Goal: Book appointment/travel/reservation

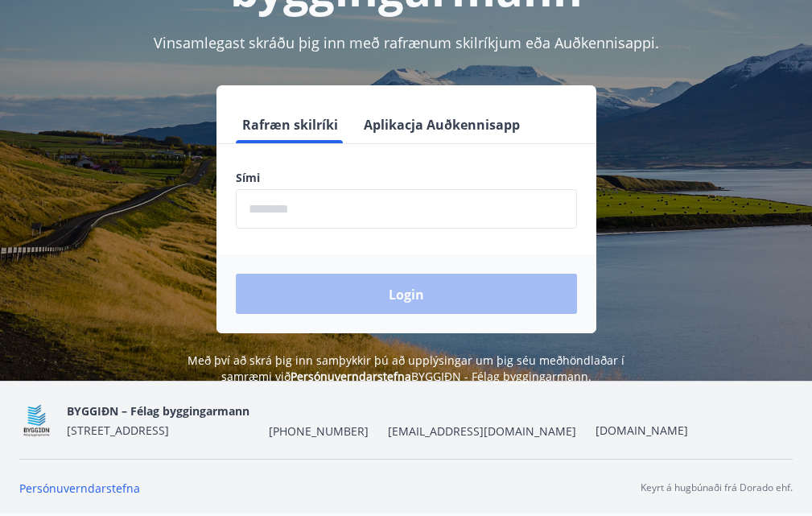
scroll to position [212, 0]
click at [274, 204] on input "phone" at bounding box center [406, 208] width 341 height 39
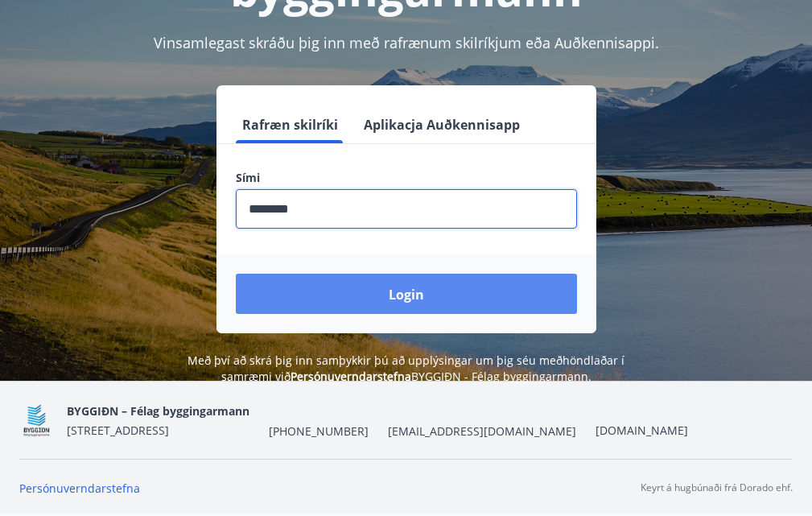
type input "********"
click at [409, 286] on font "Login" at bounding box center [406, 295] width 35 height 18
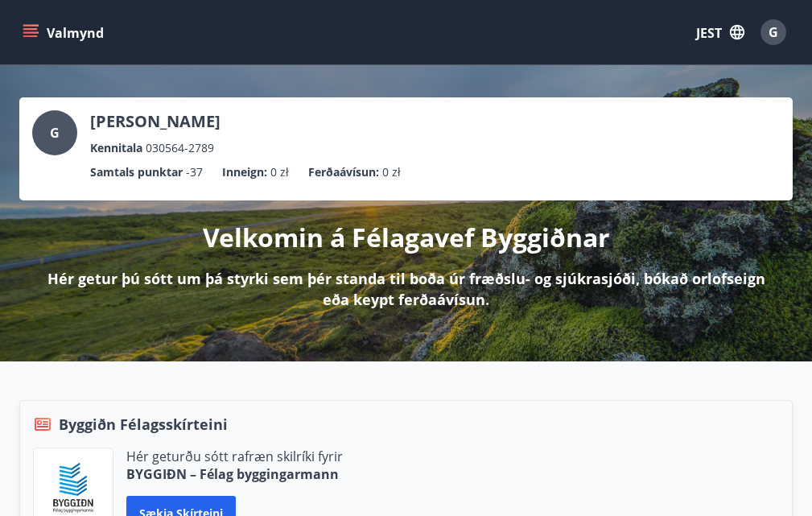
drag, startPoint x: 0, startPoint y: 0, endPoint x: 823, endPoint y: 82, distance: 827.4
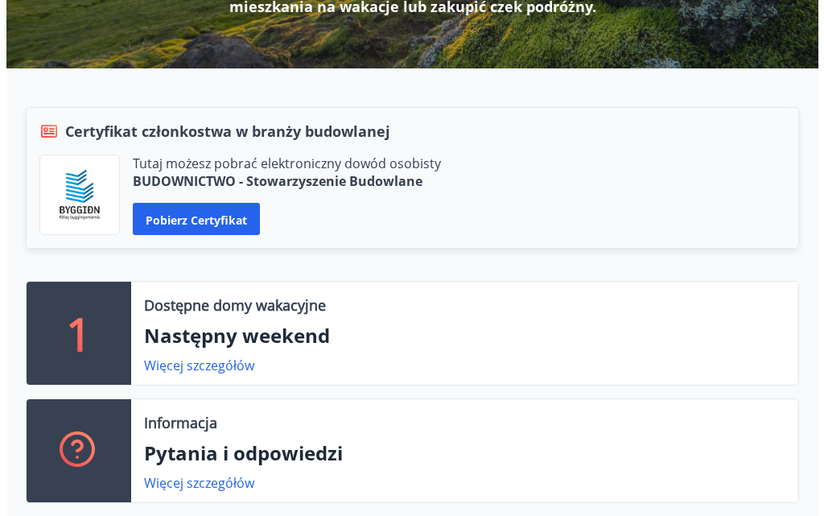
scroll to position [357, 0]
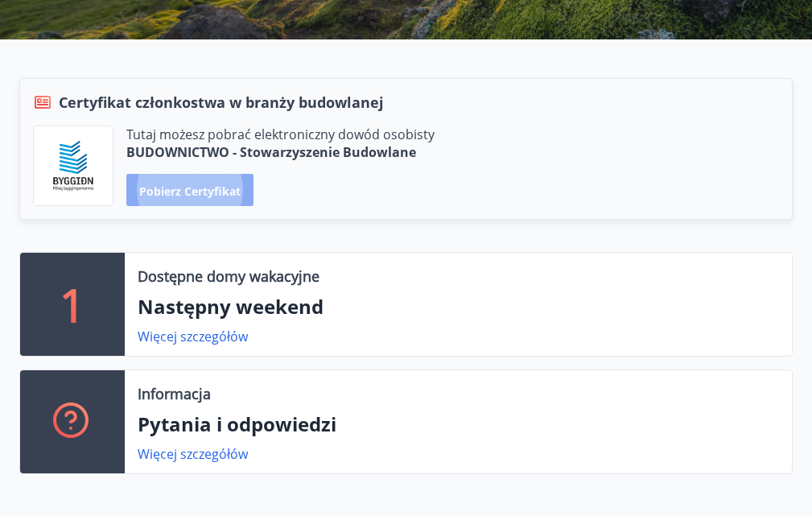
click at [191, 192] on font "Pobierz certyfikat" at bounding box center [189, 190] width 101 height 15
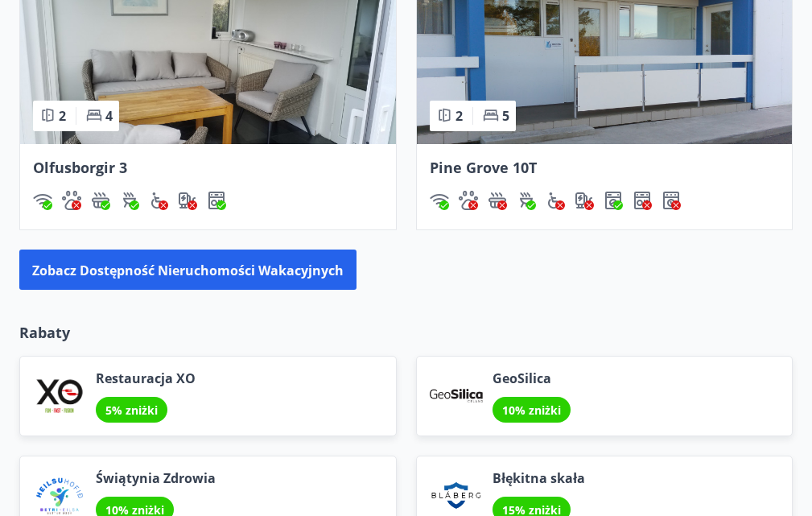
scroll to position [2012, 0]
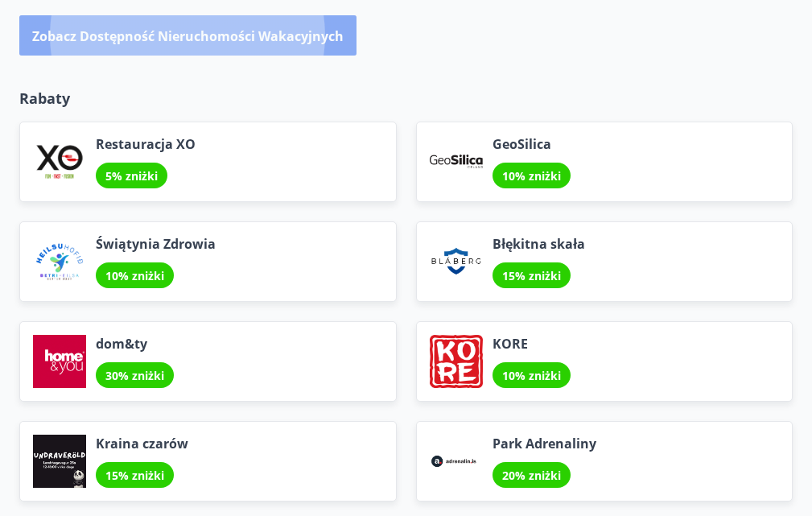
click at [160, 45] on font "Zobacz dostępność nieruchomości wakacyjnych" at bounding box center [187, 36] width 311 height 18
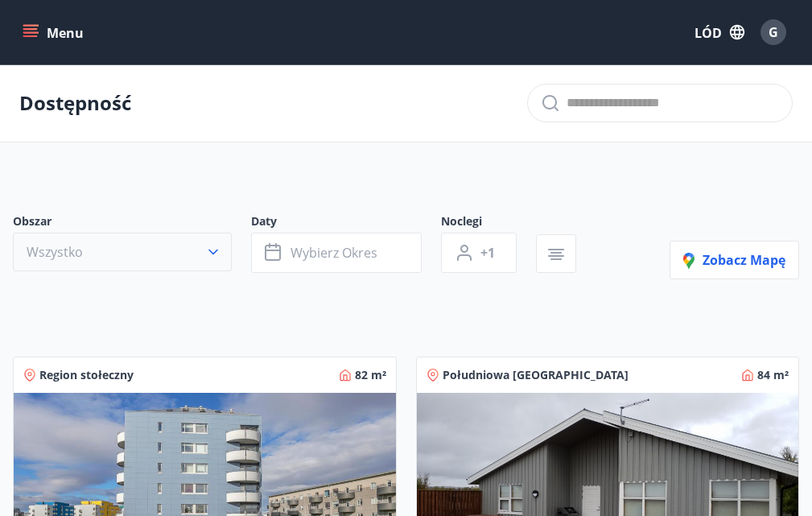
click at [212, 252] on icon "button" at bounding box center [213, 252] width 10 height 6
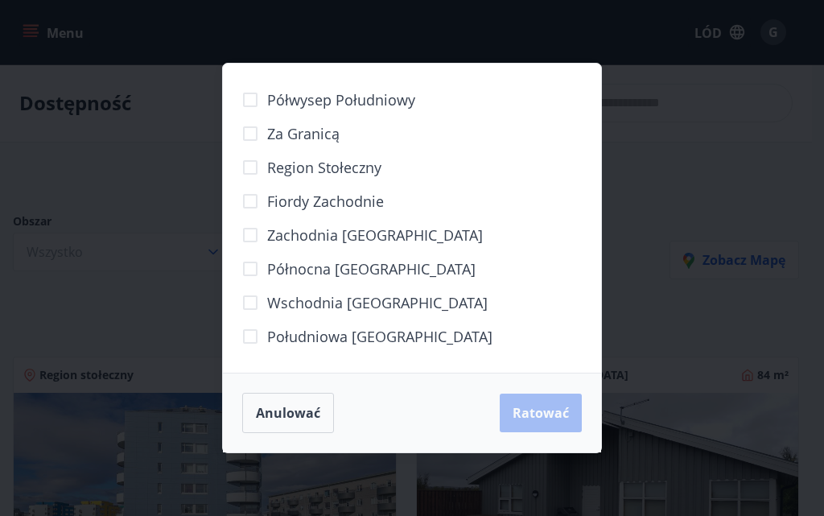
click at [695, 163] on div "Półwysep Południowy Za granicą Region stołeczny [GEOGRAPHIC_DATA] Zachodnia [GE…" at bounding box center [412, 258] width 824 height 516
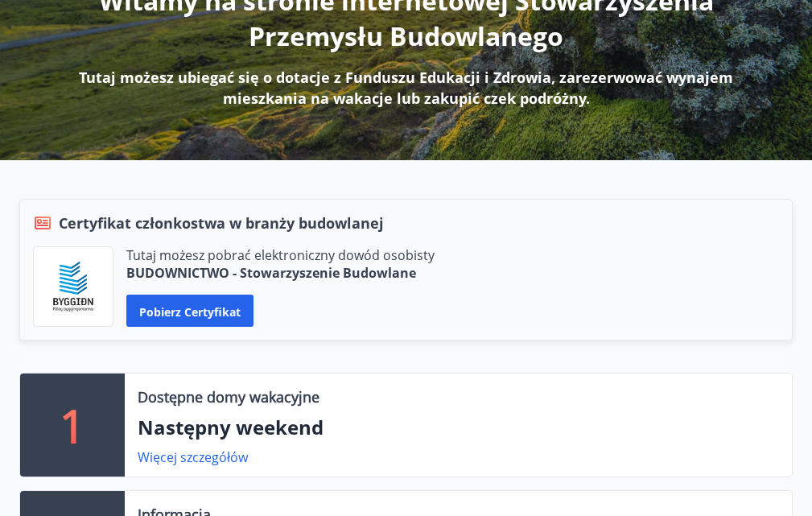
scroll to position [322, 0]
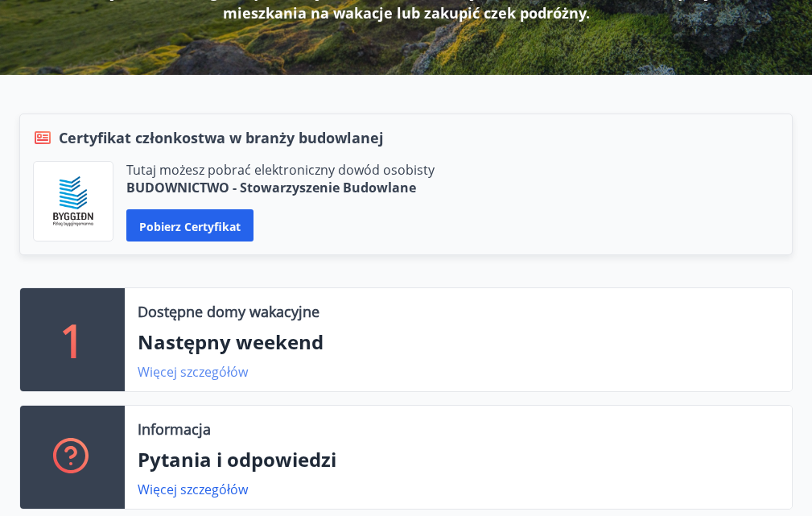
click at [202, 381] on font "Więcej szczegółów" at bounding box center [193, 372] width 110 height 18
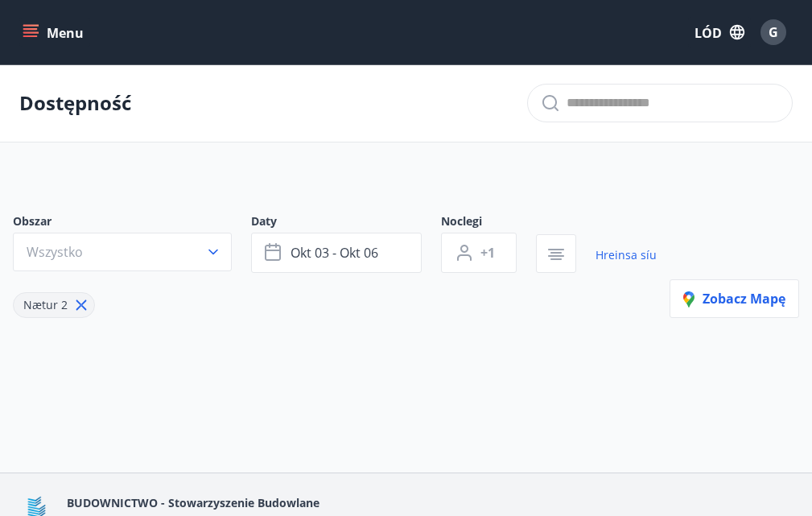
type input "*"
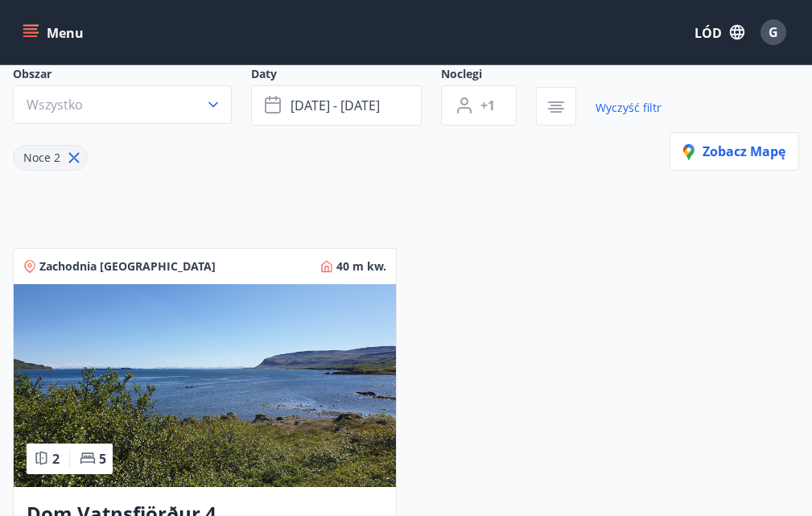
scroll to position [134, 0]
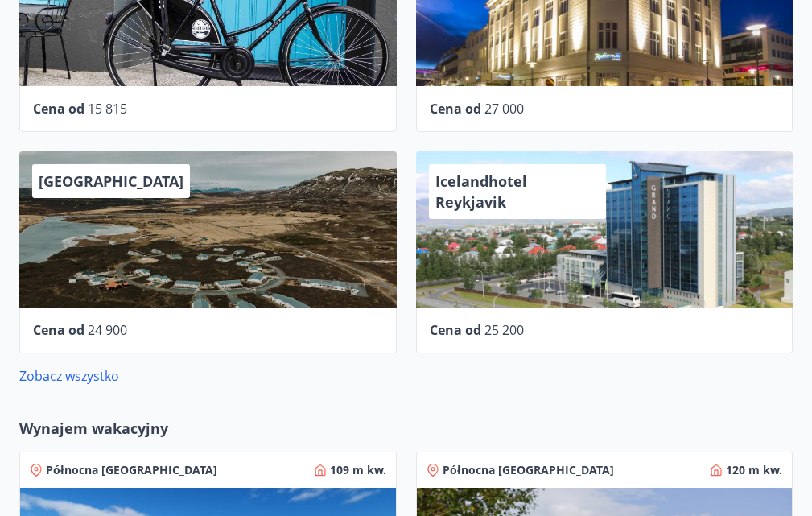
scroll to position [1046, 0]
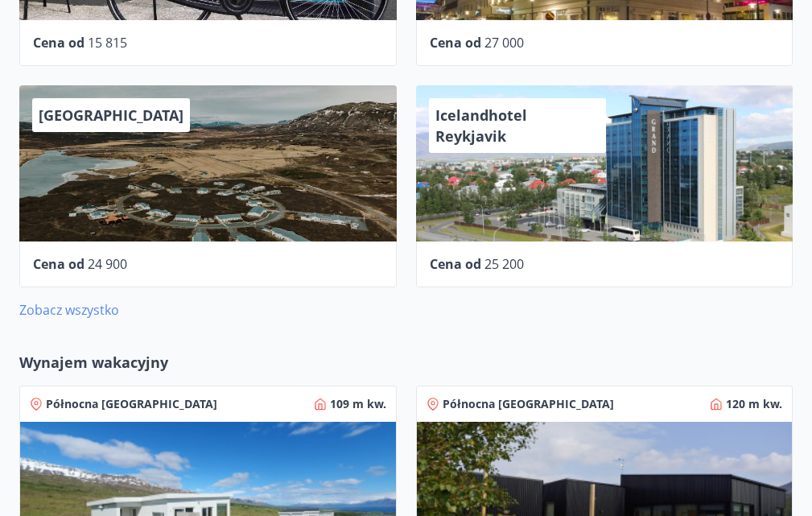
click at [117, 319] on font "Zobacz wszystko" at bounding box center [69, 310] width 100 height 18
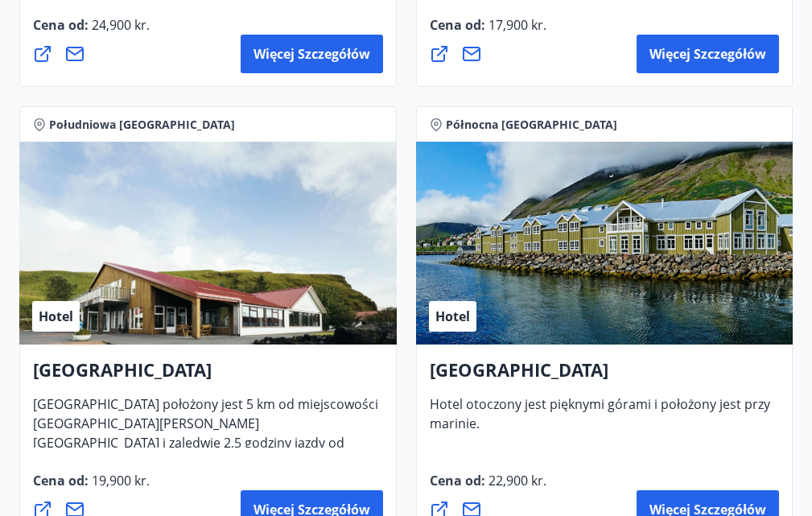
scroll to position [1529, 0]
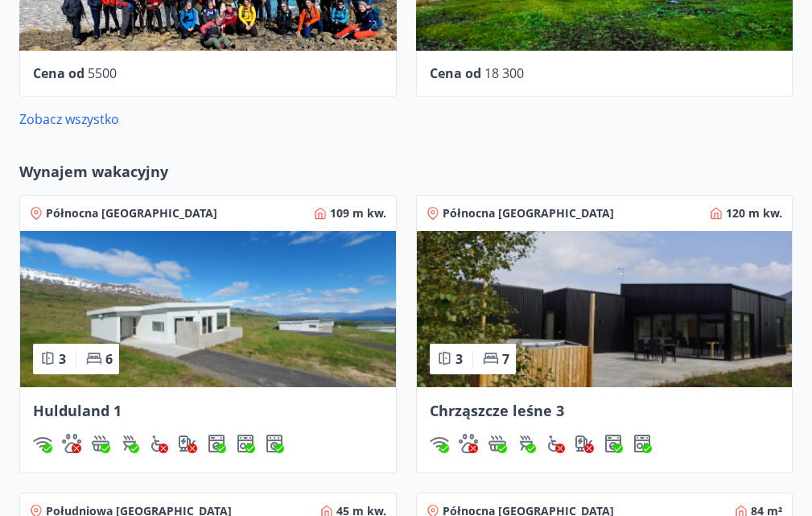
scroll to position [1251, 0]
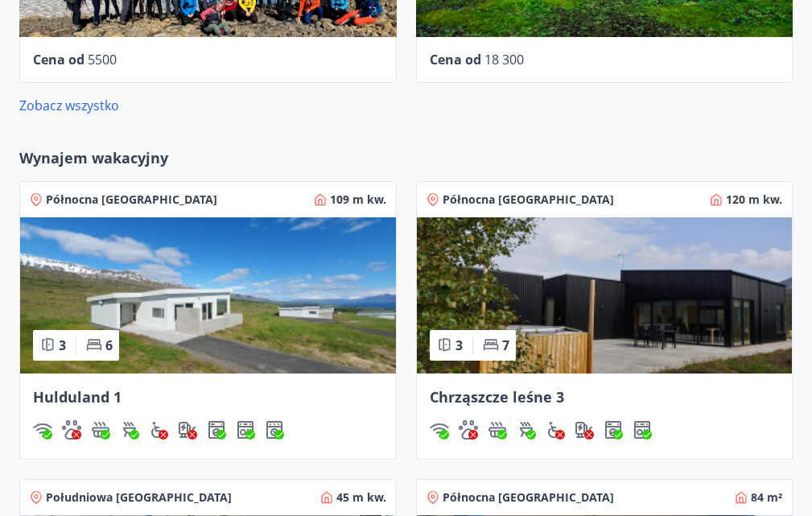
click at [132, 207] on font "Północna [GEOGRAPHIC_DATA]" at bounding box center [131, 199] width 171 height 15
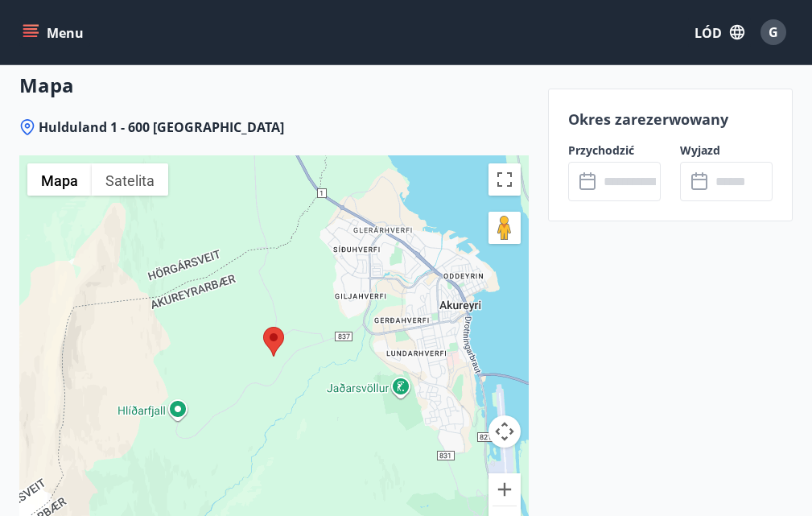
scroll to position [3218, 0]
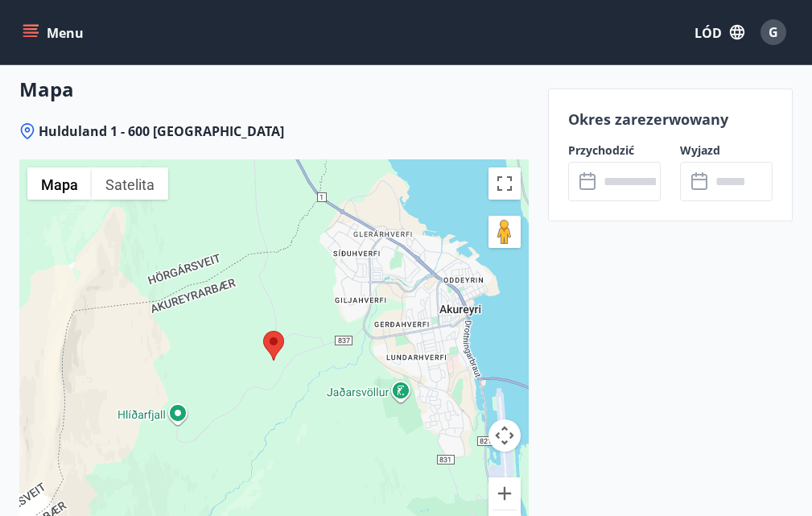
click at [578, 187] on div "​ ​" at bounding box center [614, 181] width 93 height 39
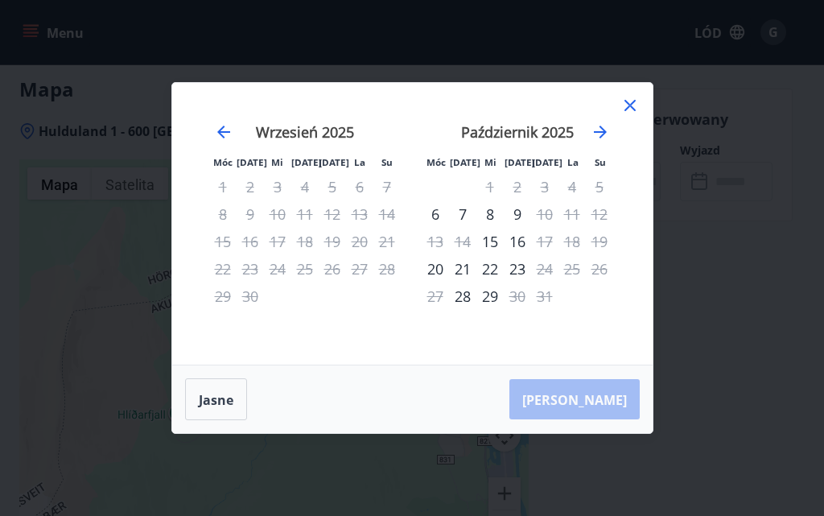
click at [575, 269] on div "25" at bounding box center [572, 268] width 27 height 27
click at [625, 108] on icon at bounding box center [629, 105] width 19 height 19
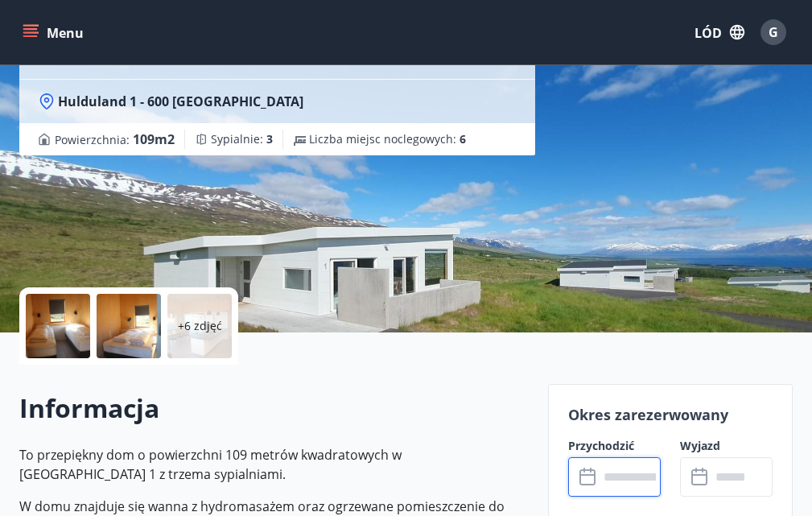
scroll to position [0, 0]
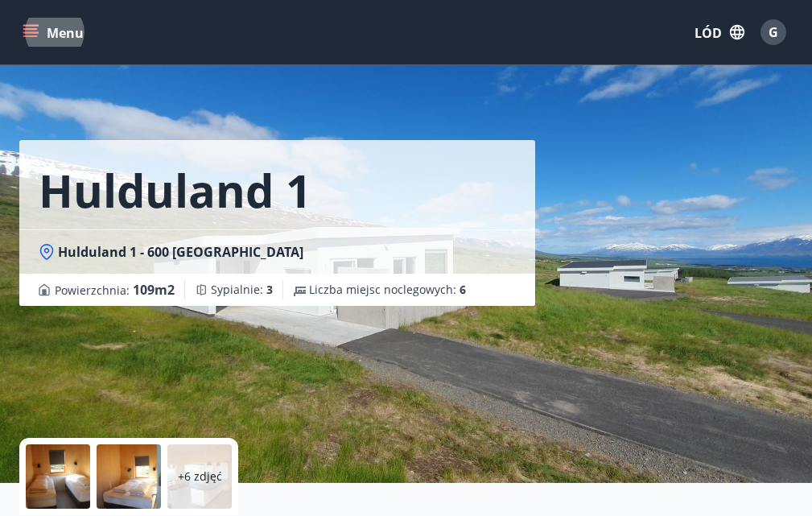
click at [35, 34] on icon "menu" at bounding box center [31, 32] width 16 height 16
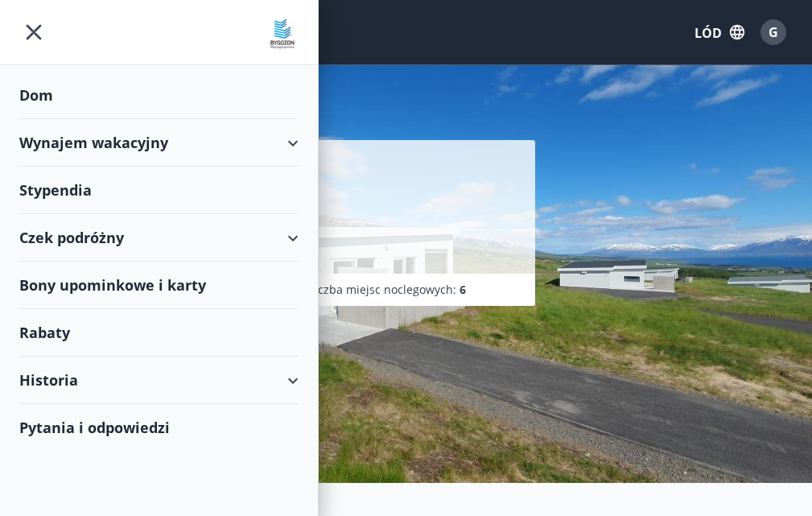
click at [294, 146] on div "Wynajem wakacyjny" at bounding box center [158, 142] width 279 height 47
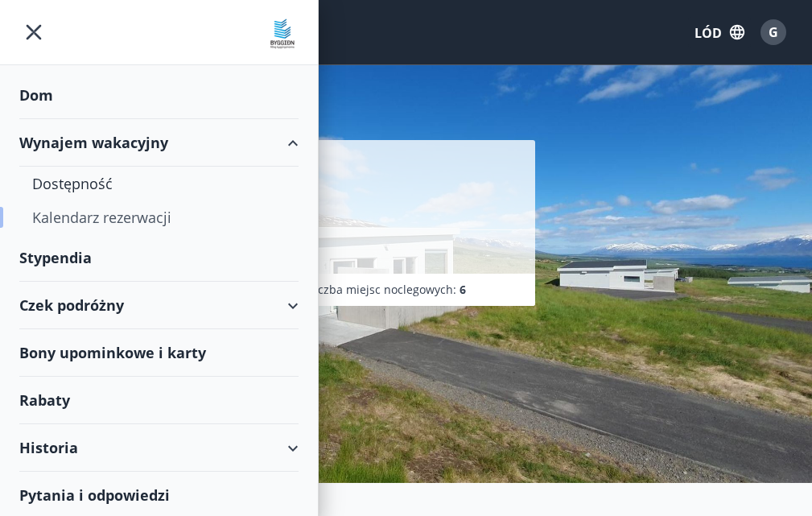
click at [126, 212] on font "Kalendarz rezerwacji" at bounding box center [101, 217] width 139 height 19
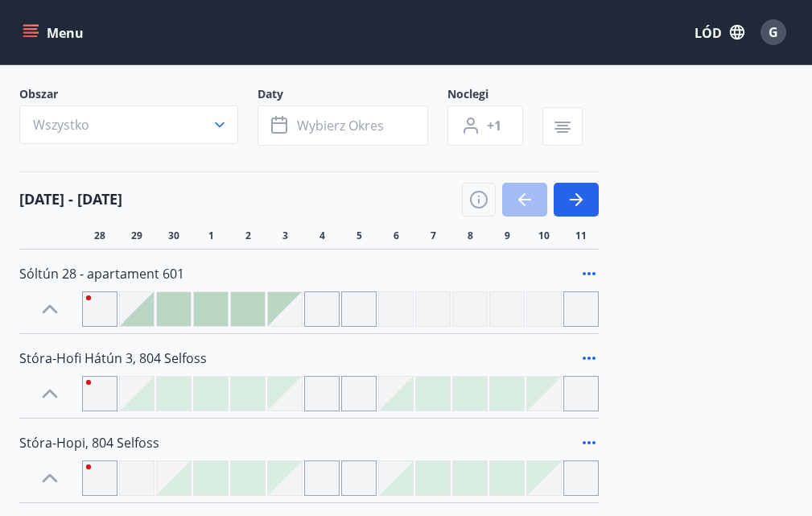
scroll to position [161, 0]
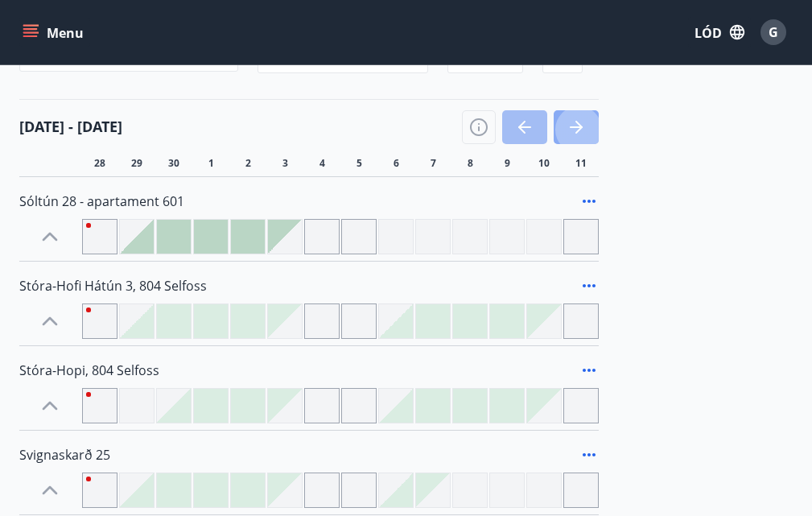
click at [568, 126] on icon "button" at bounding box center [576, 126] width 19 height 19
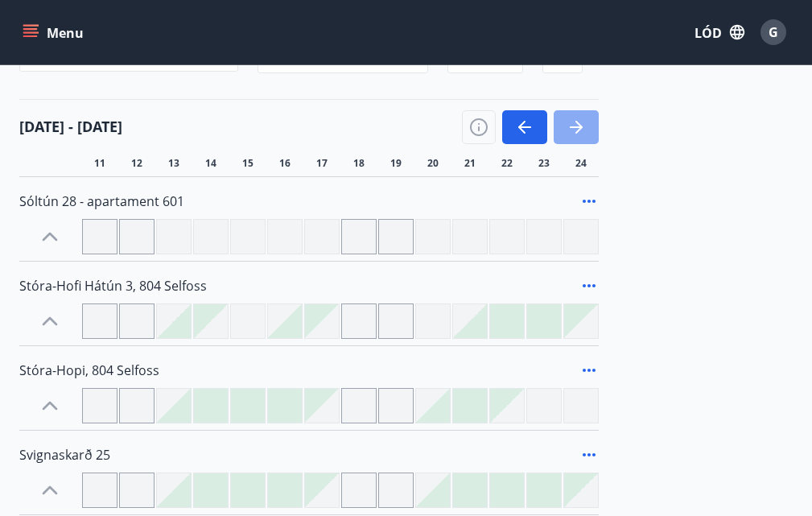
click at [567, 138] on button "button" at bounding box center [576, 127] width 45 height 34
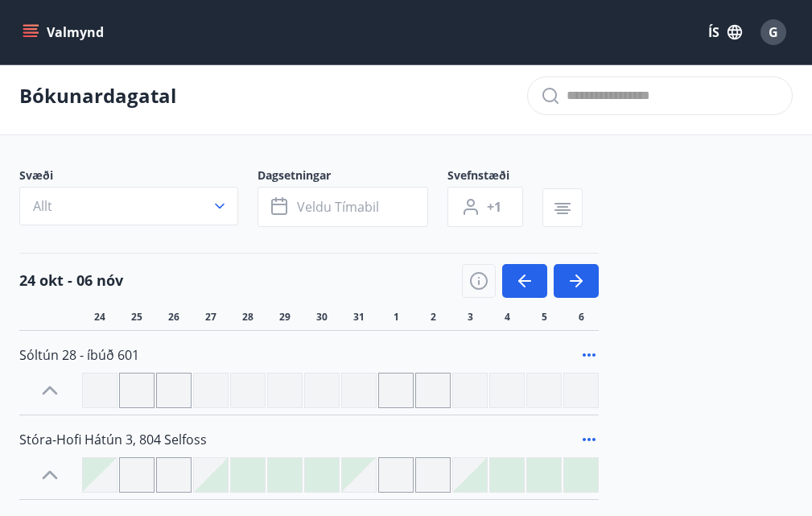
scroll to position [0, 0]
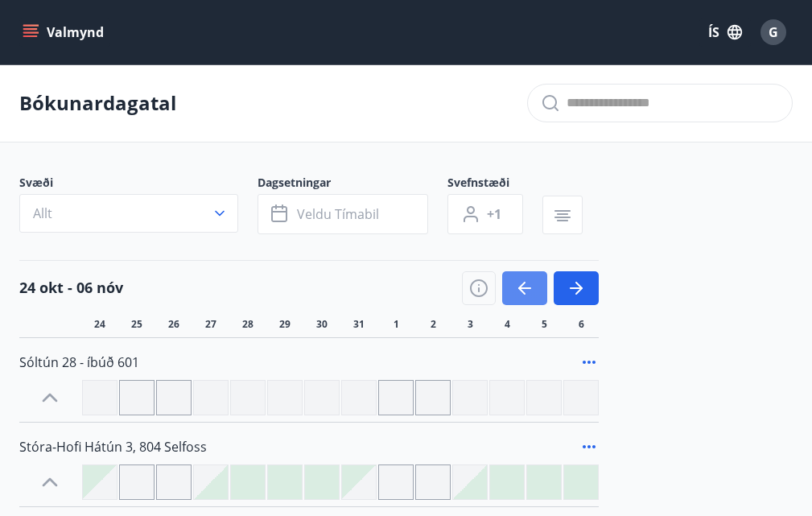
click at [518, 282] on icon "button" at bounding box center [521, 288] width 7 height 13
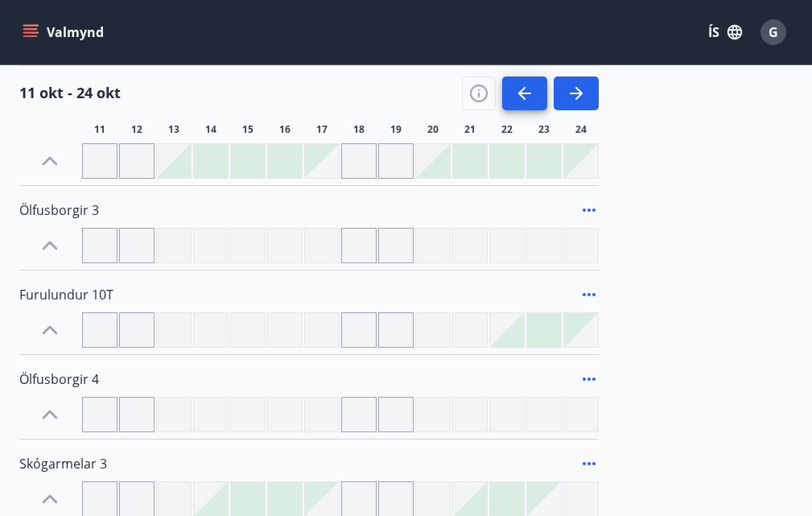
scroll to position [554, 0]
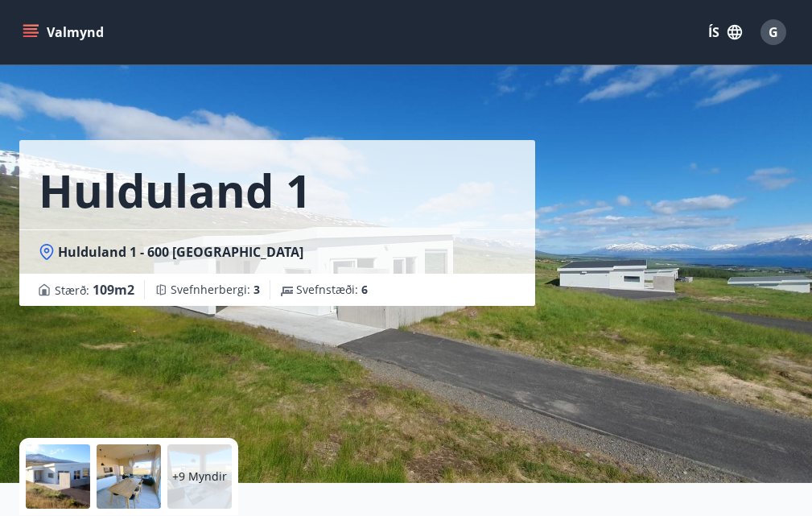
click at [24, 27] on icon "menu" at bounding box center [31, 32] width 16 height 16
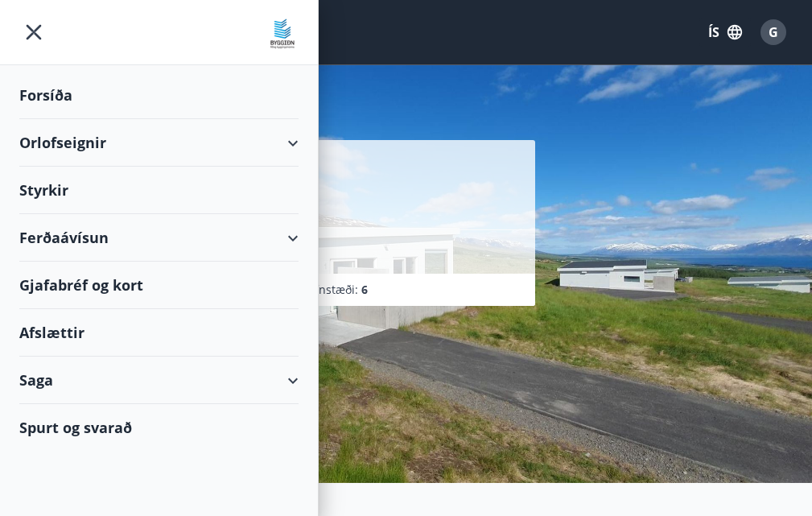
click at [93, 141] on div "Orlofseignir" at bounding box center [158, 142] width 279 height 47
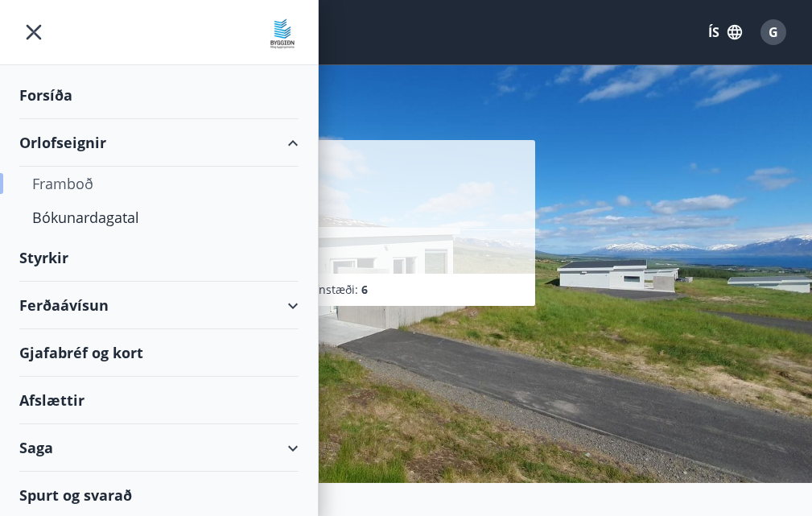
click at [82, 183] on div "Framboð" at bounding box center [159, 184] width 254 height 34
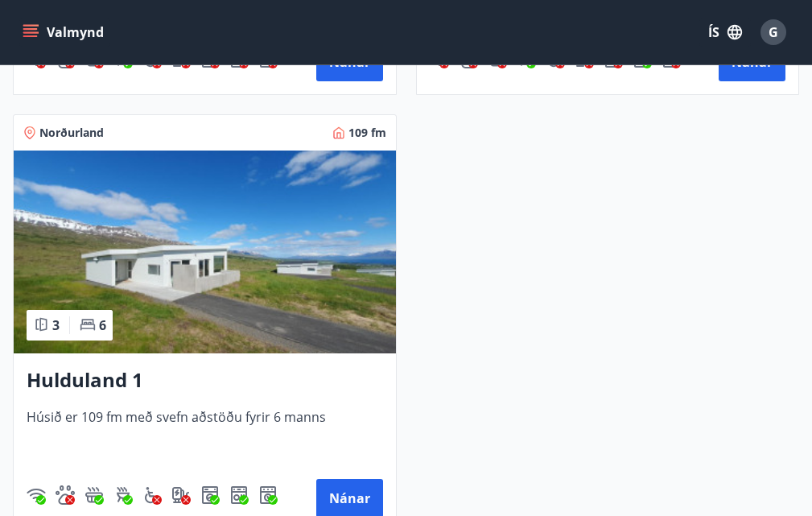
scroll to position [2897, 0]
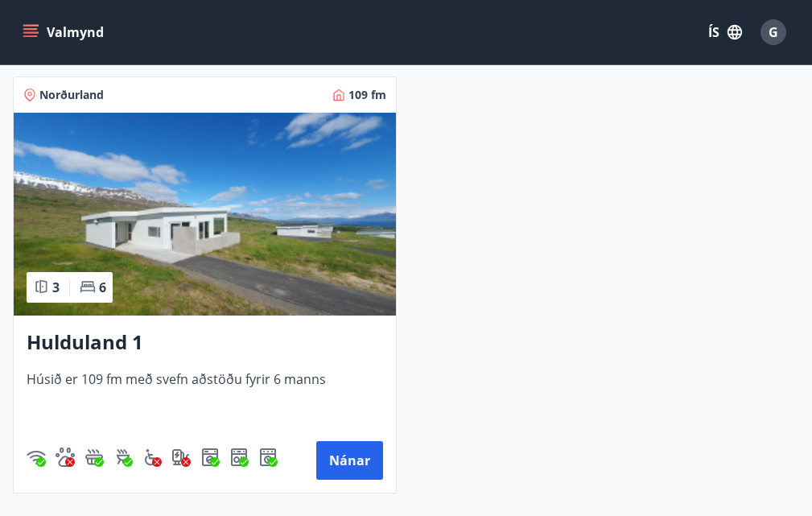
click at [157, 264] on img at bounding box center [205, 214] width 382 height 203
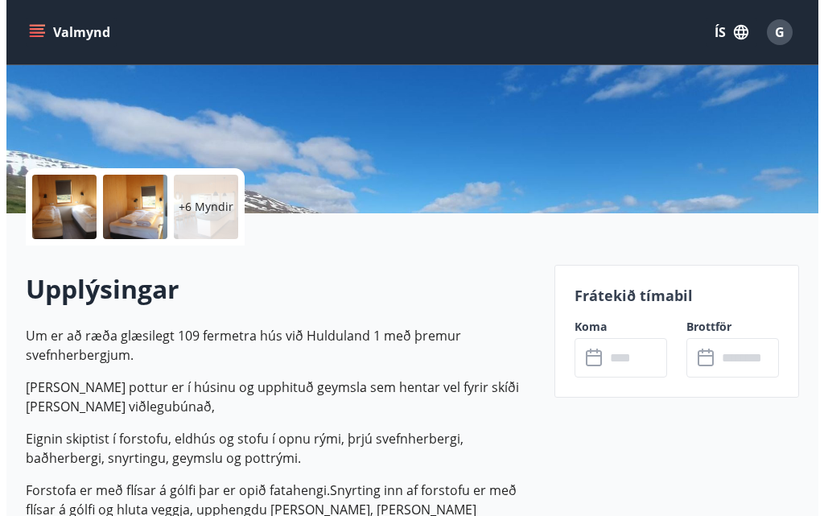
scroll to position [241, 0]
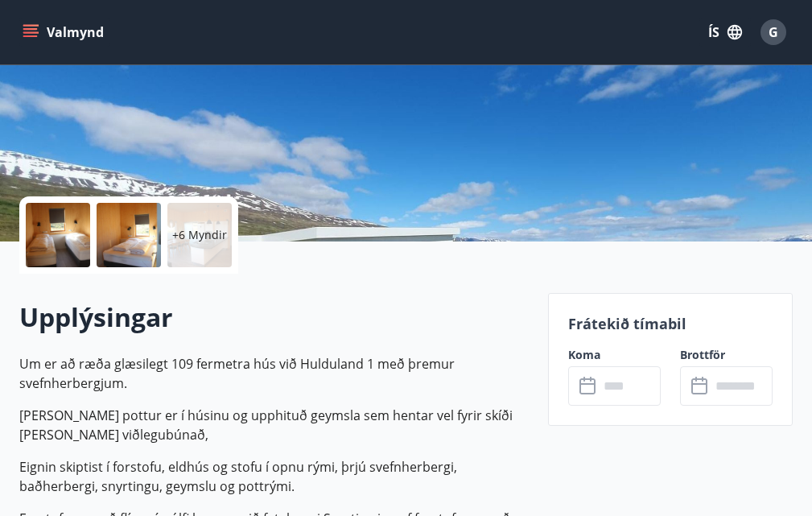
click at [50, 236] on div at bounding box center [58, 235] width 64 height 64
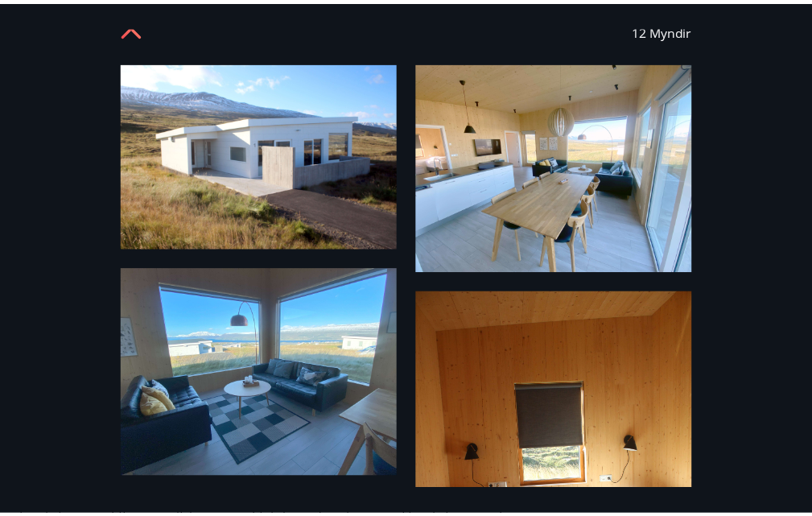
scroll to position [0, 0]
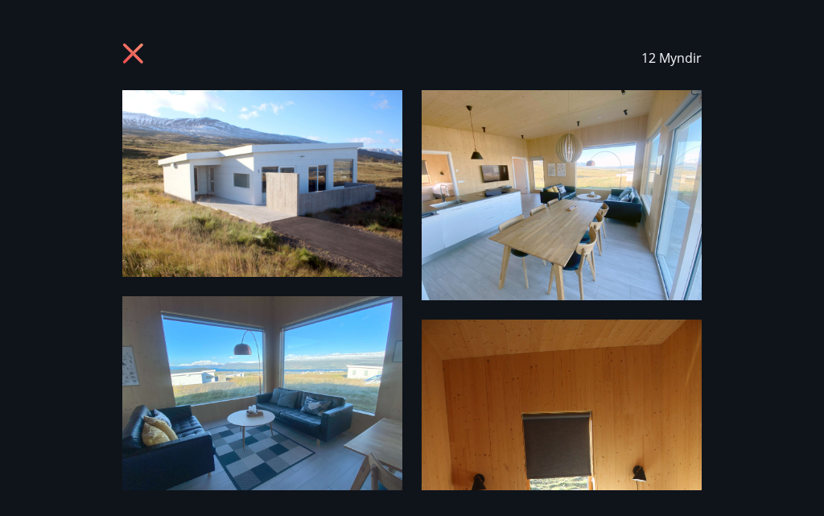
click at [133, 51] on icon at bounding box center [133, 53] width 20 height 20
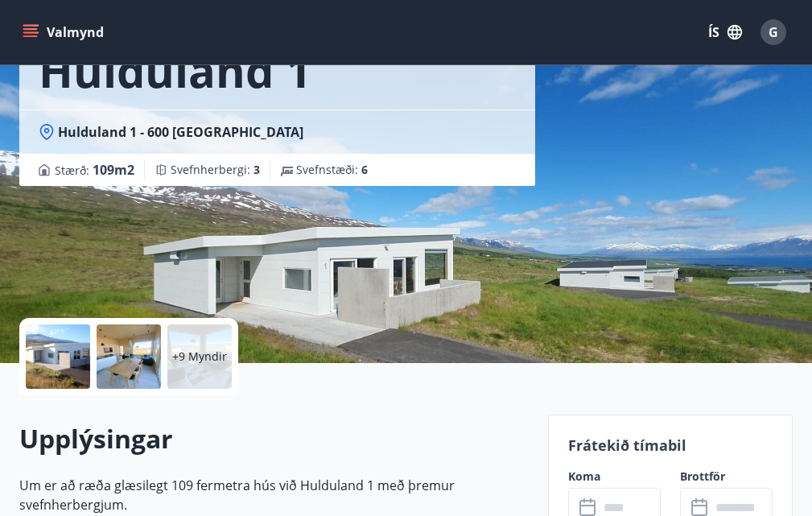
scroll to position [80, 0]
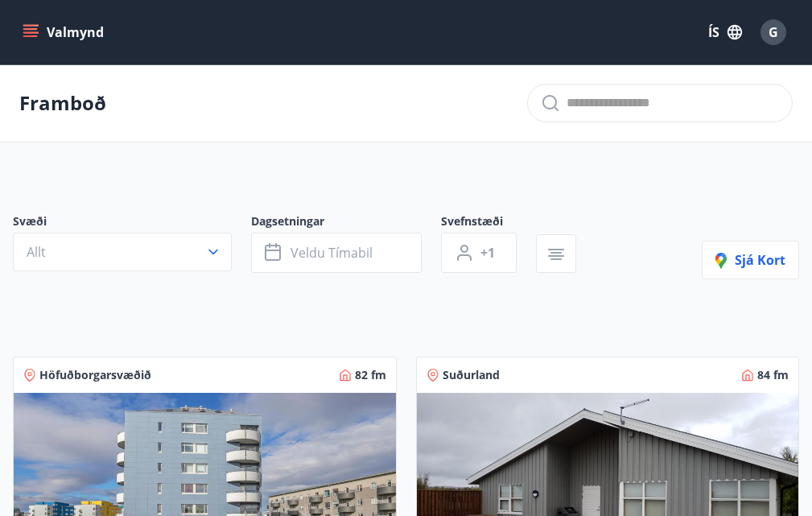
click at [33, 23] on button "Valmynd" at bounding box center [64, 32] width 91 height 29
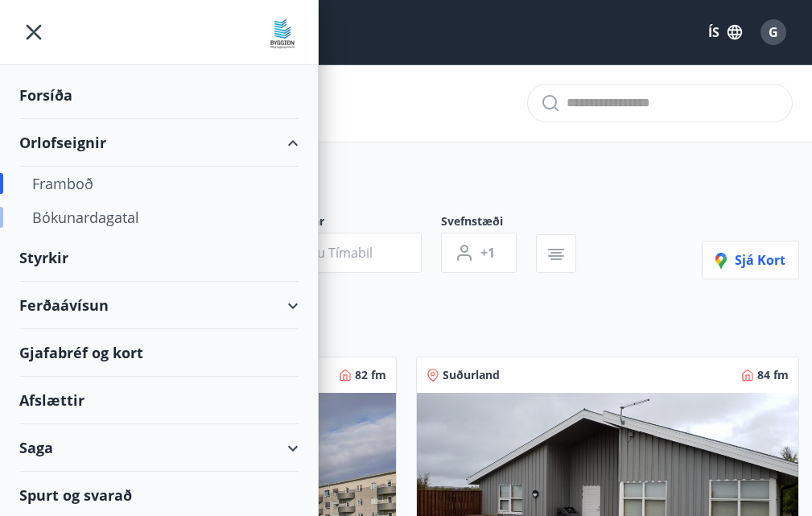
click at [112, 218] on div "Bókunardagatal" at bounding box center [159, 217] width 254 height 34
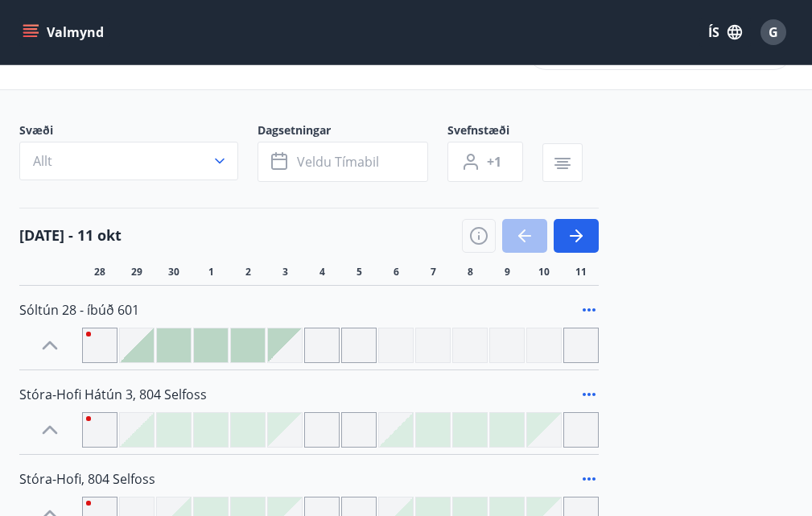
scroll to position [80, 0]
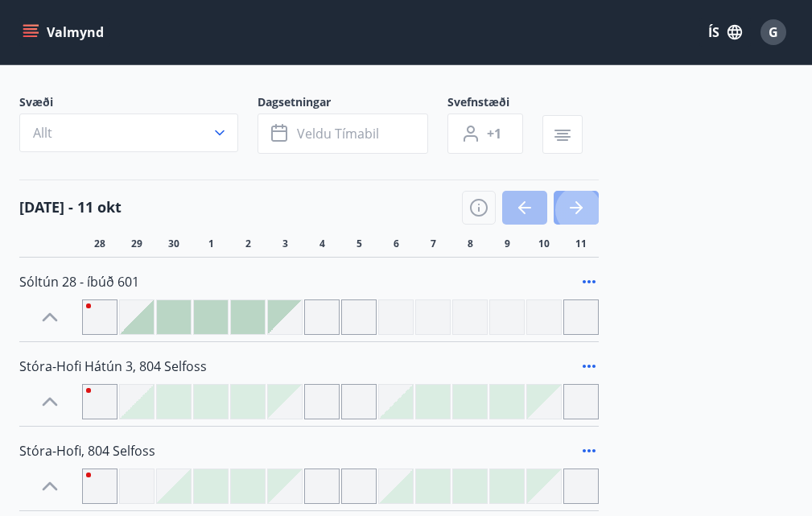
click at [571, 209] on icon "button" at bounding box center [576, 207] width 19 height 19
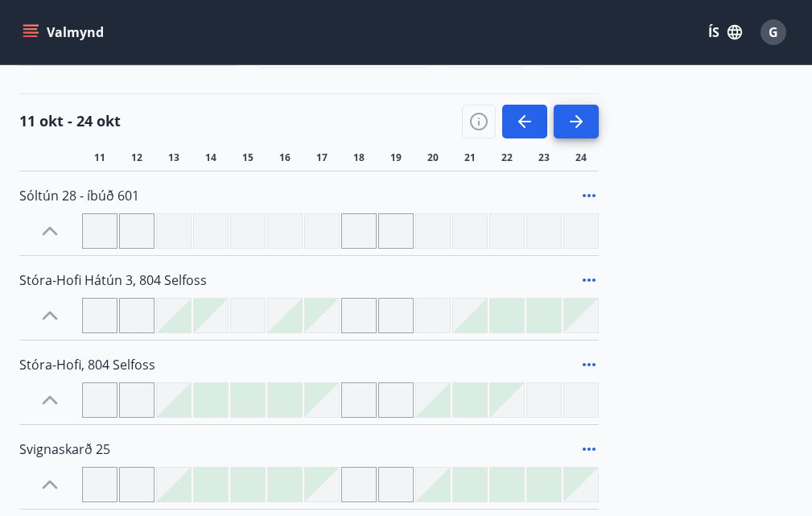
scroll to position [161, 0]
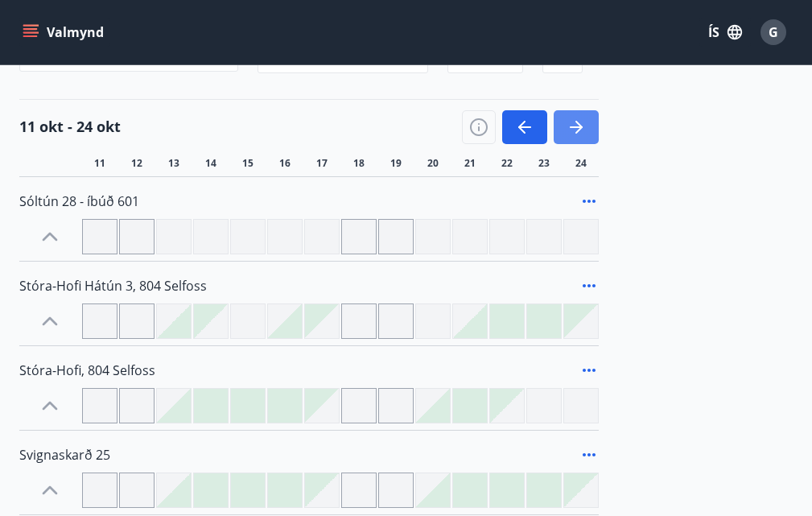
click at [573, 122] on icon "button" at bounding box center [576, 126] width 19 height 19
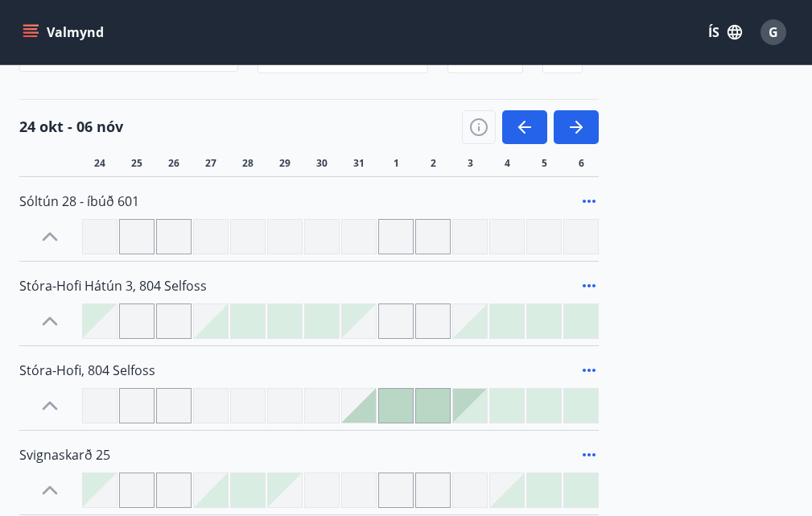
click at [366, 330] on div at bounding box center [359, 321] width 34 height 34
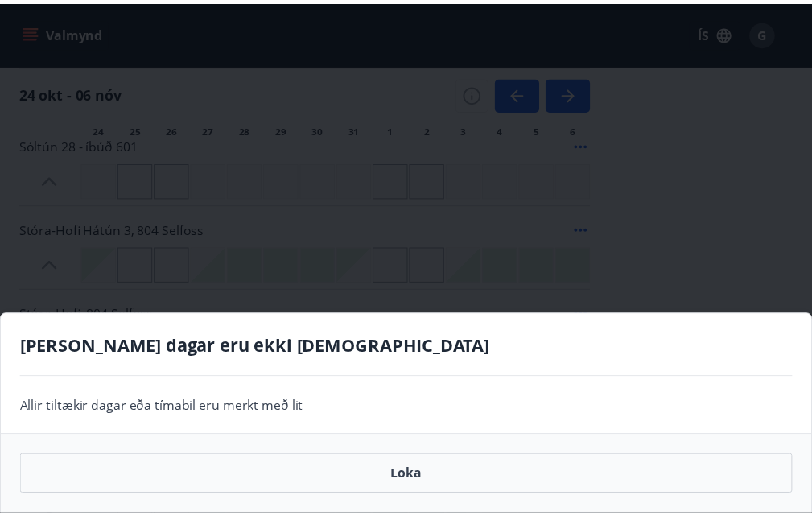
scroll to position [241, 0]
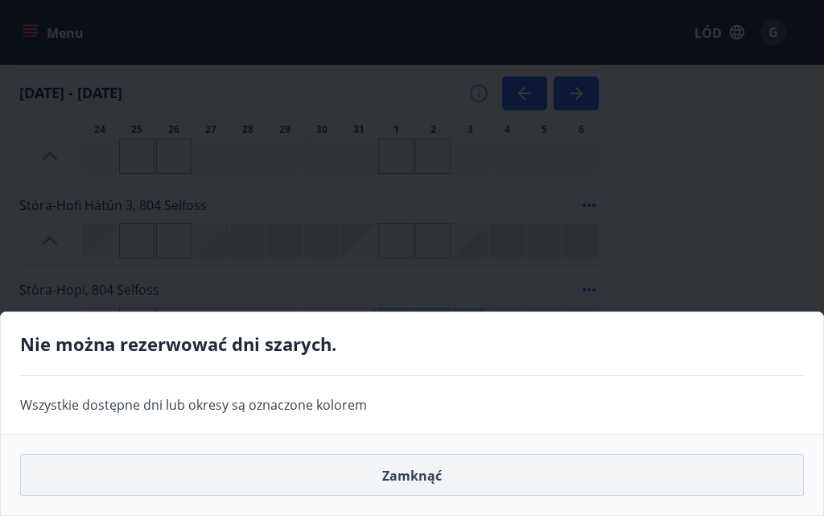
click at [417, 479] on font "Zamknąć" at bounding box center [412, 476] width 60 height 18
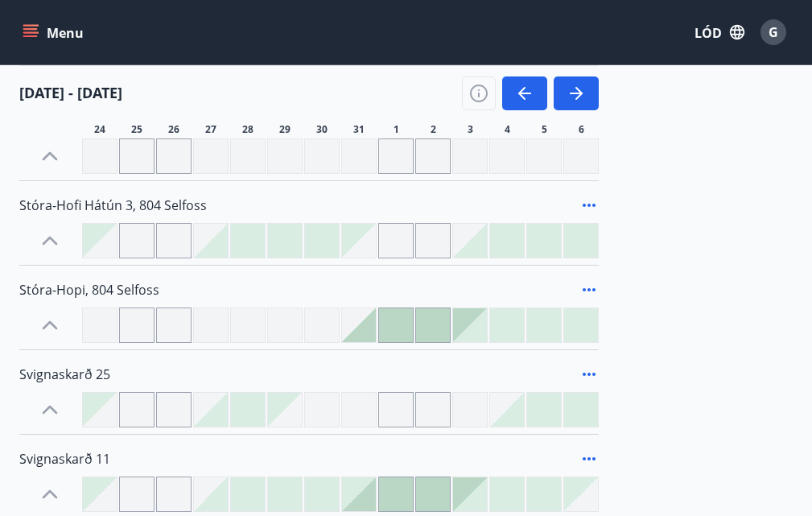
click at [221, 241] on div at bounding box center [211, 241] width 34 height 34
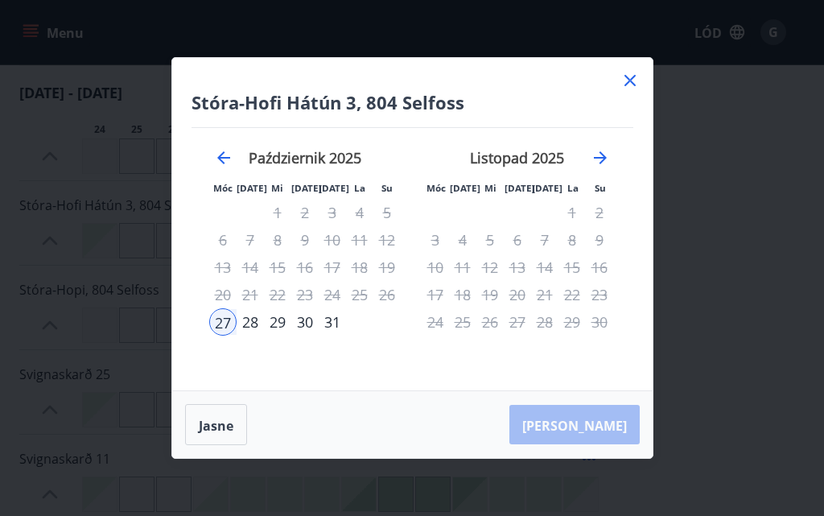
click at [625, 84] on icon at bounding box center [629, 80] width 11 height 11
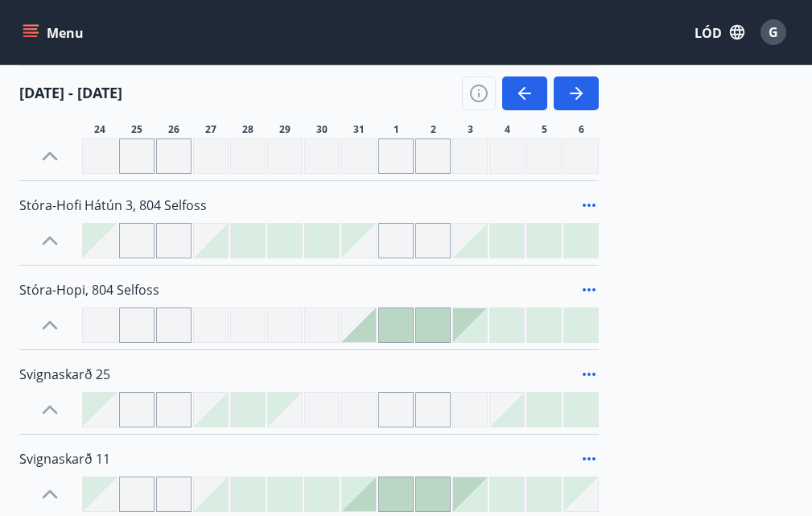
click at [363, 251] on div at bounding box center [359, 241] width 34 height 34
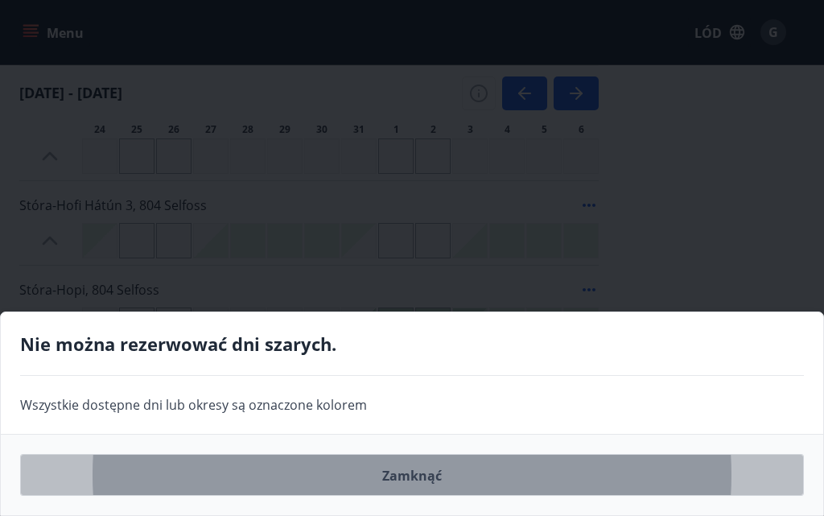
click at [418, 475] on font "Zamknąć" at bounding box center [412, 476] width 60 height 18
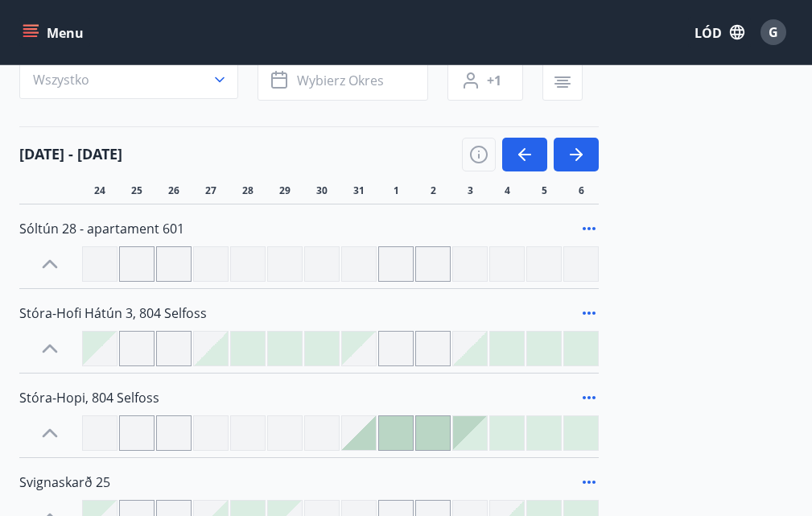
scroll to position [161, 0]
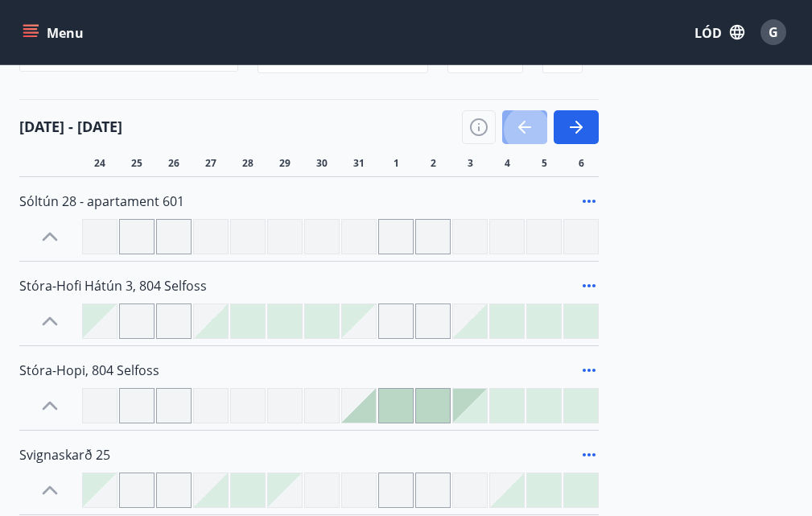
click at [521, 126] on icon "button" at bounding box center [524, 127] width 13 height 2
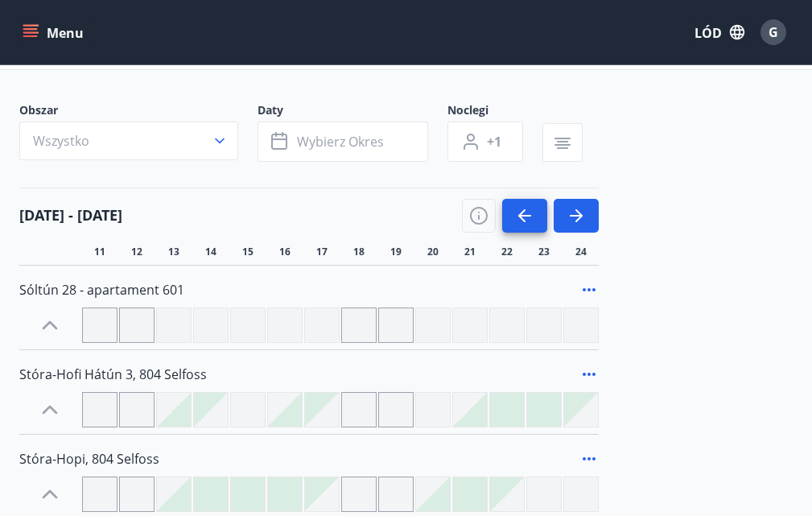
scroll to position [71, 0]
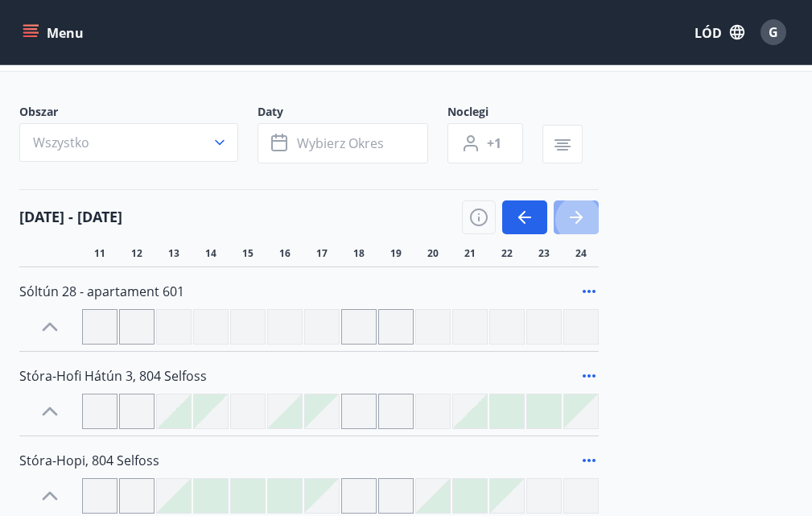
click at [587, 214] on button "button" at bounding box center [576, 217] width 45 height 34
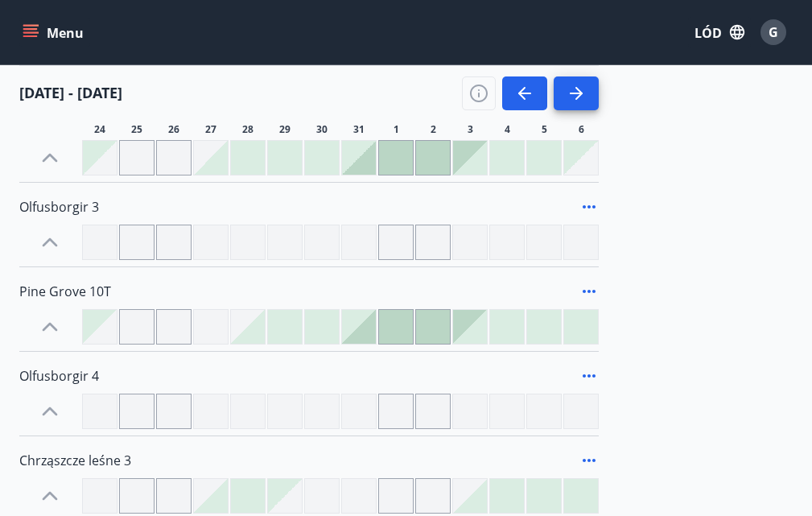
scroll to position [554, 0]
